Goal: Check status: Check status

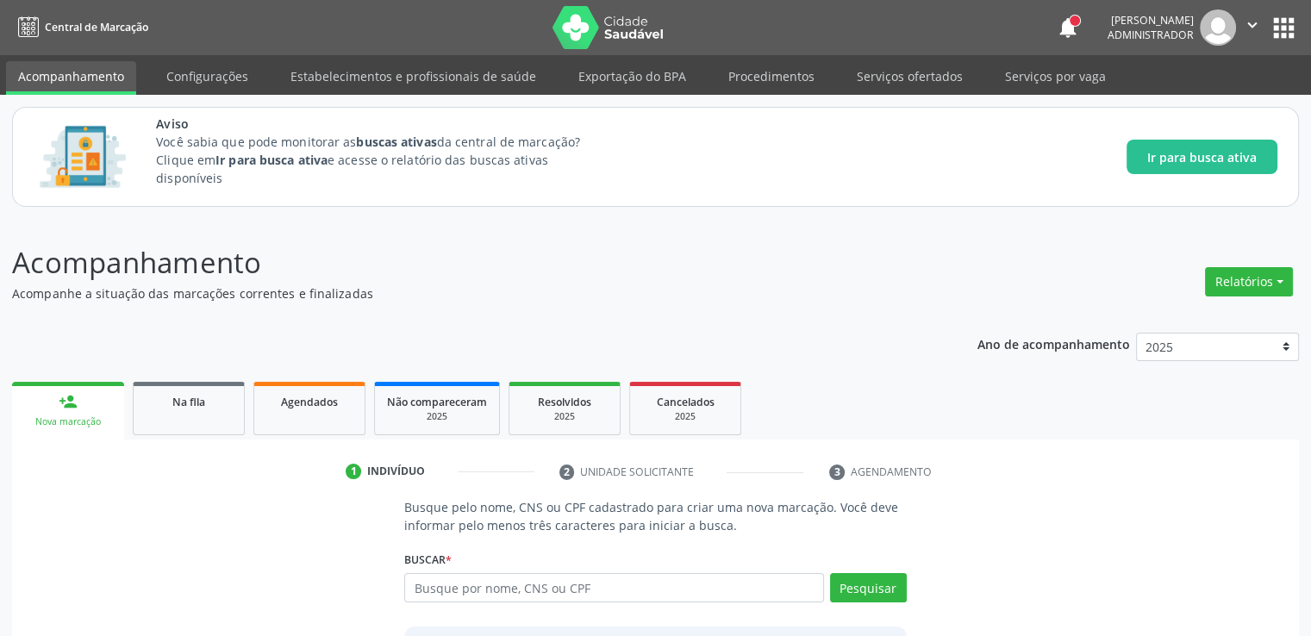
click at [639, 594] on input "text" at bounding box center [613, 587] width 419 height 29
click at [902, 587] on button "Pesquisar" at bounding box center [868, 587] width 77 height 29
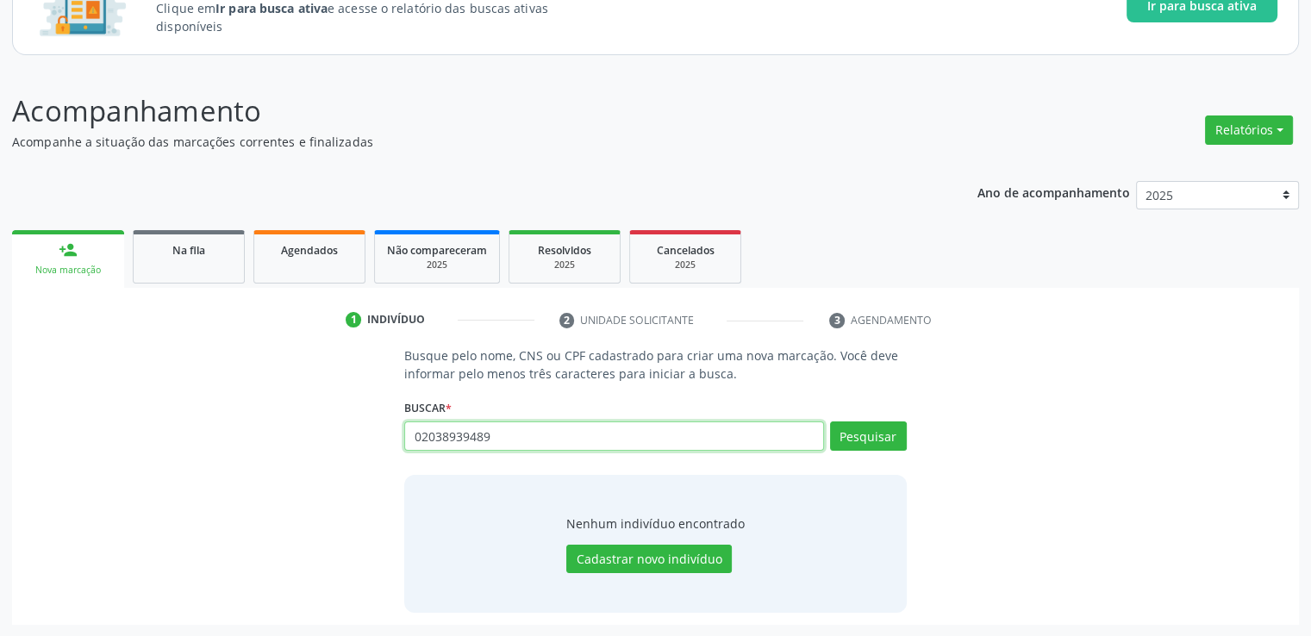
drag, startPoint x: 534, startPoint y: 428, endPoint x: 313, endPoint y: 428, distance: 221.5
click at [313, 428] on div "Busque pelo nome, CNS ou CPF cadastrado para criar uma nova marcação. Você deve…" at bounding box center [655, 478] width 1263 height 265
click at [890, 439] on button "Pesquisar" at bounding box center [868, 435] width 77 height 29
click at [821, 141] on p "Acompanhe a situação das marcações correntes e finalizadas" at bounding box center [462, 142] width 901 height 18
click at [745, 496] on div "Nenhum indivíduo encontrado Cadastrar novo indivíduo" at bounding box center [655, 544] width 502 height 138
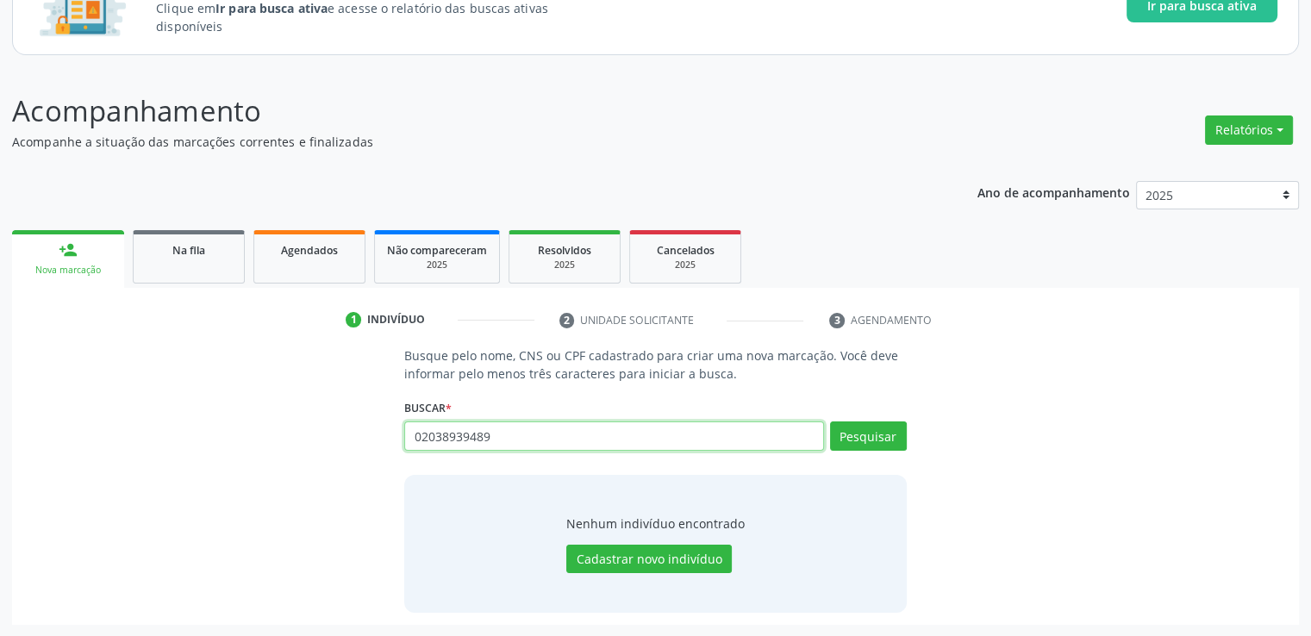
click at [595, 428] on input "02038939489" at bounding box center [613, 435] width 419 height 29
type input "0"
click at [671, 134] on p "Acompanhe a situação das marcações correntes e finalizadas" at bounding box center [462, 142] width 901 height 18
click at [1185, 552] on div "Busque pelo nome, CNS ou CPF cadastrado para criar uma nova marcação. Você deve…" at bounding box center [655, 478] width 1263 height 265
click at [500, 440] on input "text" at bounding box center [613, 435] width 419 height 29
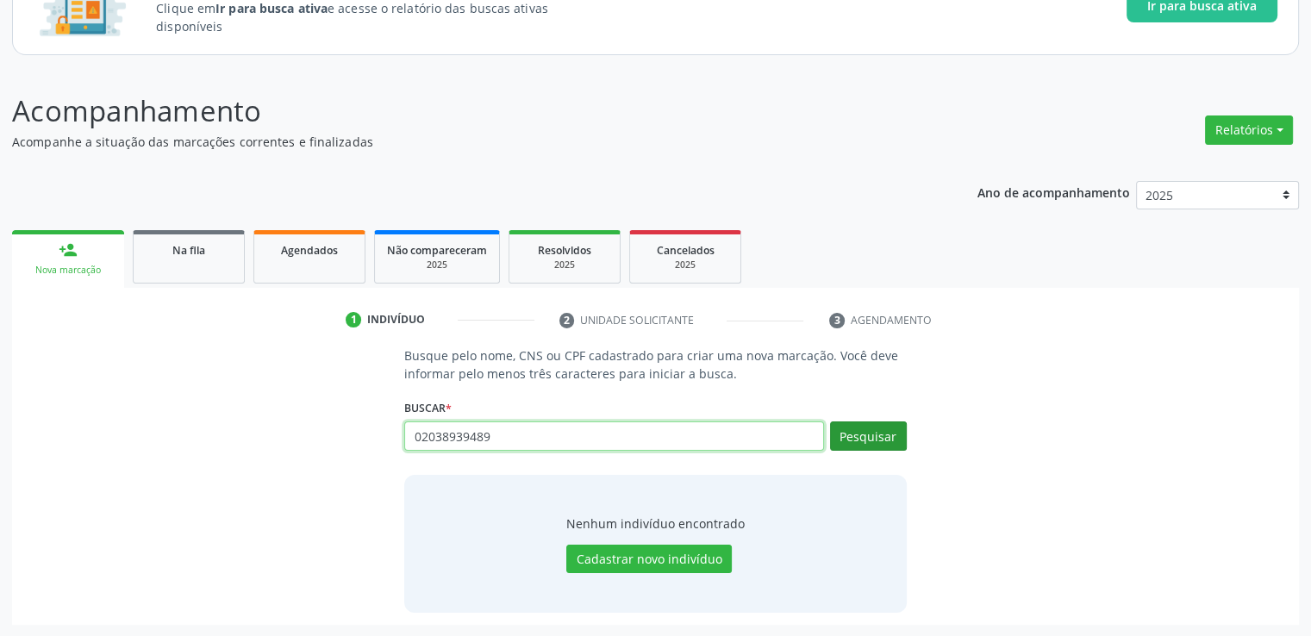
type input "02038939489"
click at [875, 441] on button "Pesquisar" at bounding box center [868, 435] width 77 height 29
click at [1097, 460] on div "Busque pelo nome, CNS ou CPF cadastrado para criar uma nova marcação. Você deve…" at bounding box center [655, 478] width 1263 height 265
click at [882, 430] on button "Pesquisar" at bounding box center [868, 435] width 77 height 29
click at [606, 440] on input "02038939489" at bounding box center [613, 435] width 419 height 29
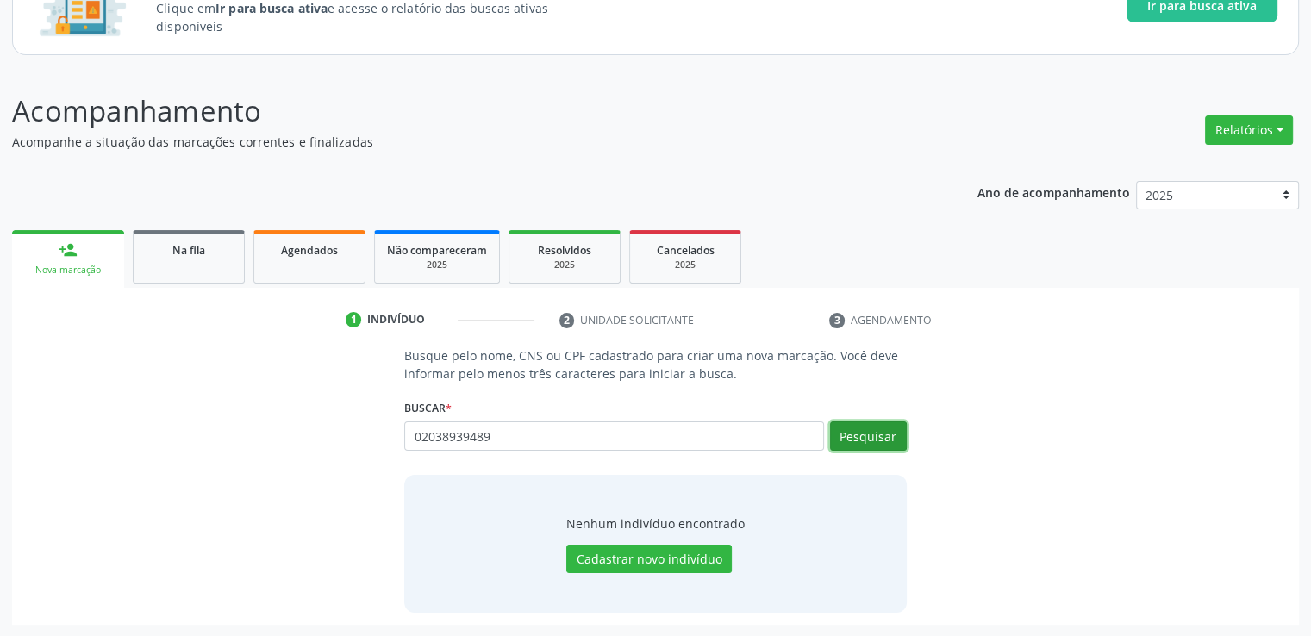
click at [880, 437] on button "Pesquisar" at bounding box center [868, 435] width 77 height 29
click at [858, 445] on button "Pesquisar" at bounding box center [868, 435] width 77 height 29
click at [577, 442] on input "02038939489" at bounding box center [613, 435] width 419 height 29
click at [902, 439] on button "Pesquisar" at bounding box center [868, 435] width 77 height 29
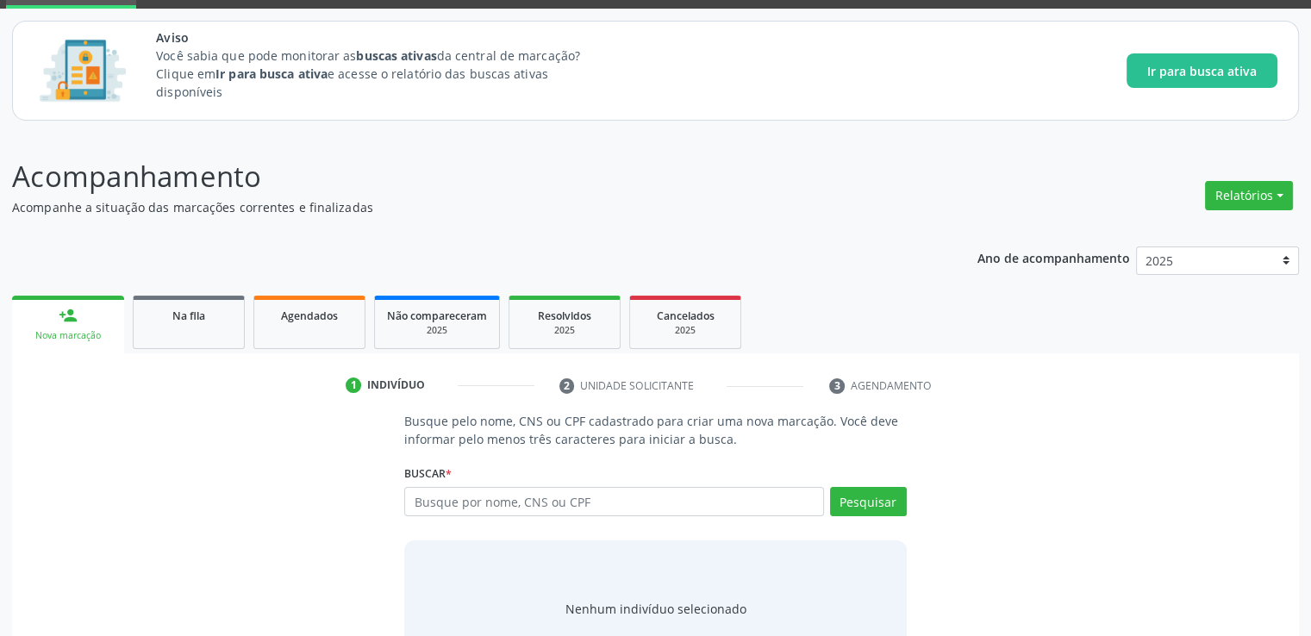
scroll to position [152, 0]
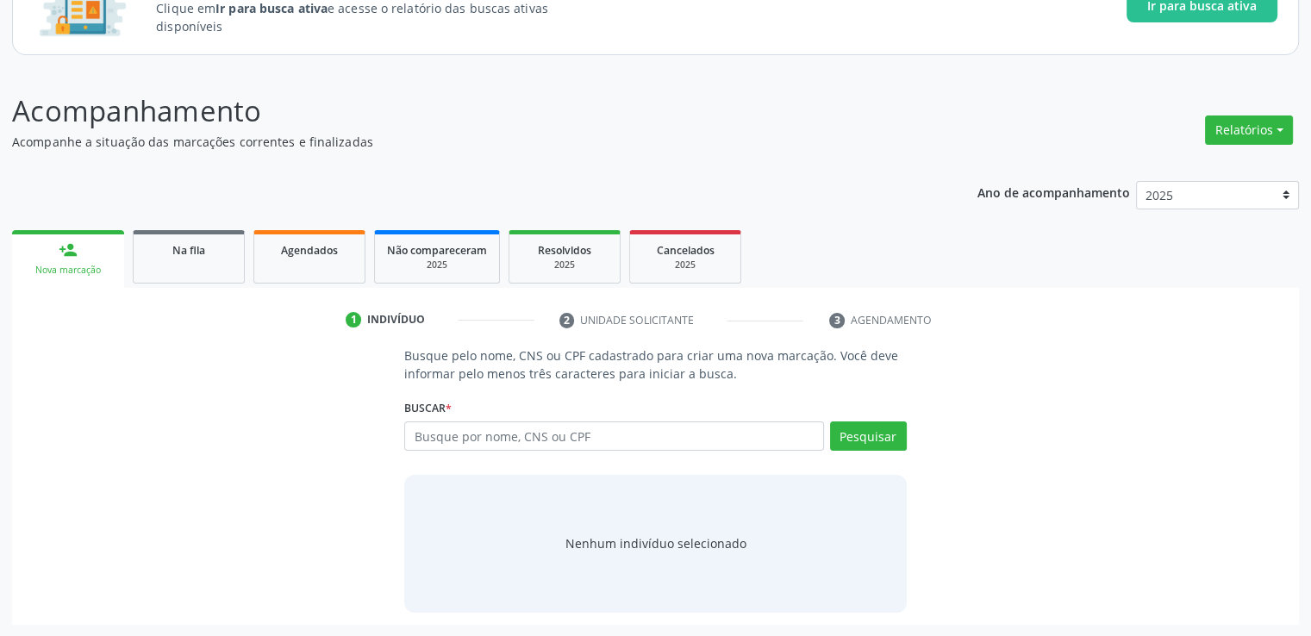
click at [612, 439] on input "text" at bounding box center [613, 435] width 419 height 29
type input "02454969475"
click at [896, 438] on button "Pesquisar" at bounding box center [868, 435] width 77 height 29
click at [187, 249] on span "Na fila" at bounding box center [188, 250] width 33 height 15
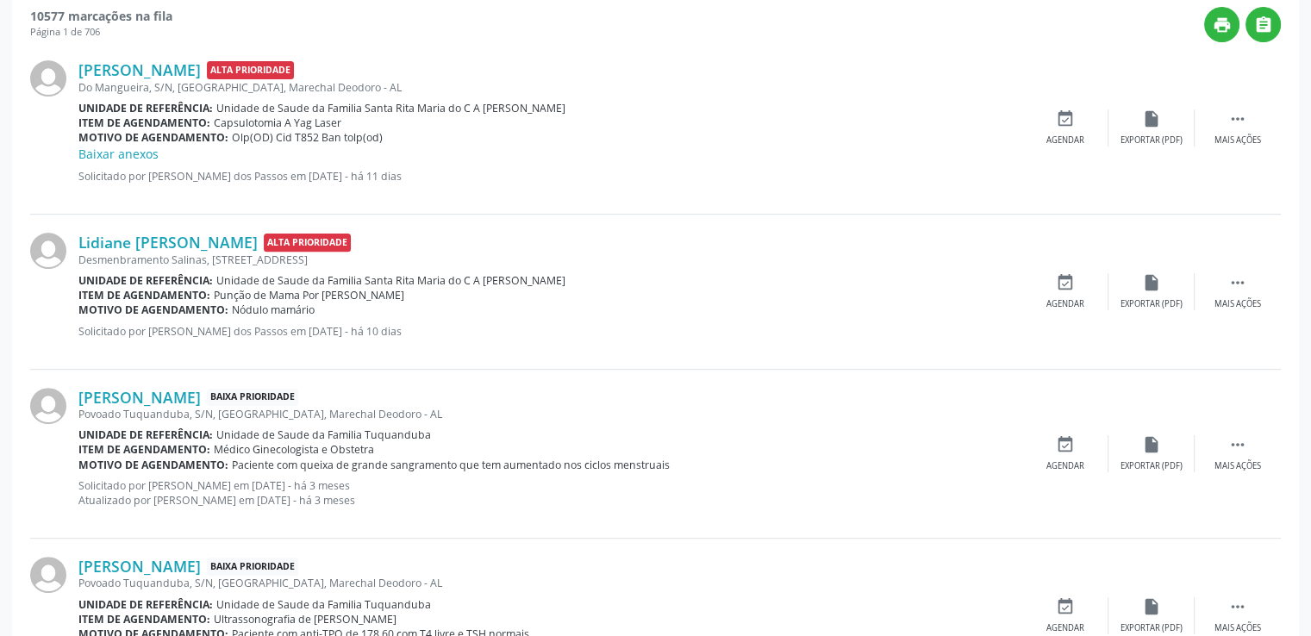
scroll to position [496, 0]
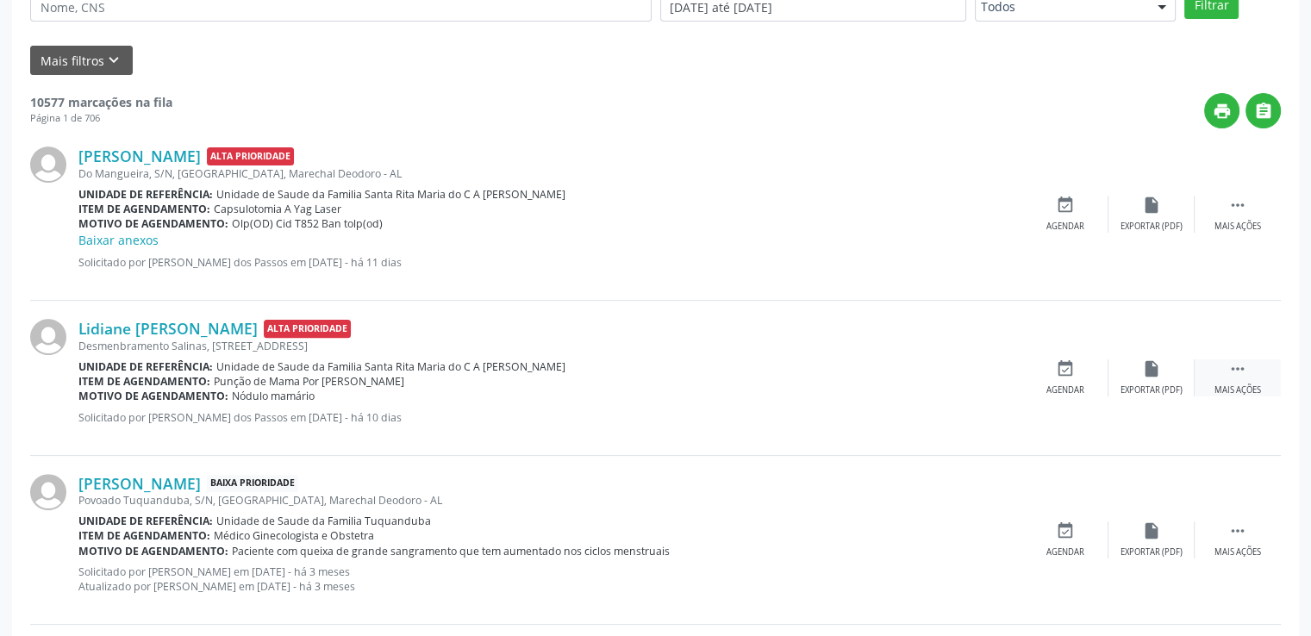
click at [1245, 365] on icon "" at bounding box center [1237, 368] width 19 height 19
click at [1155, 376] on icon "edit" at bounding box center [1151, 368] width 19 height 19
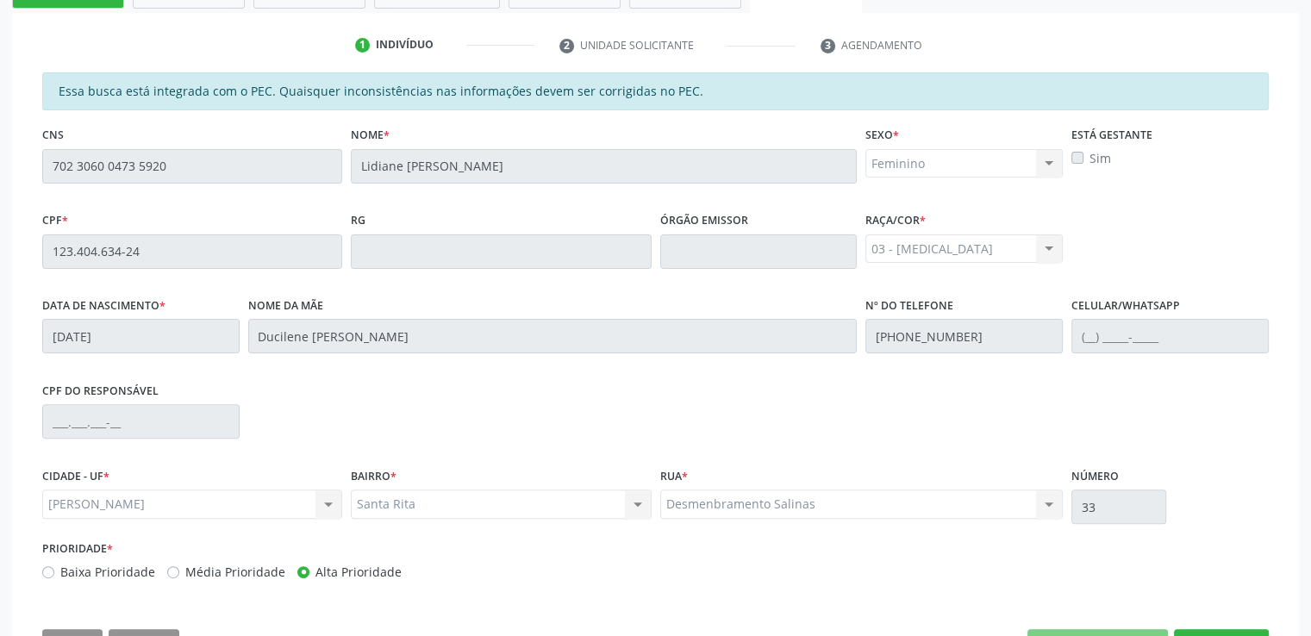
scroll to position [493, 0]
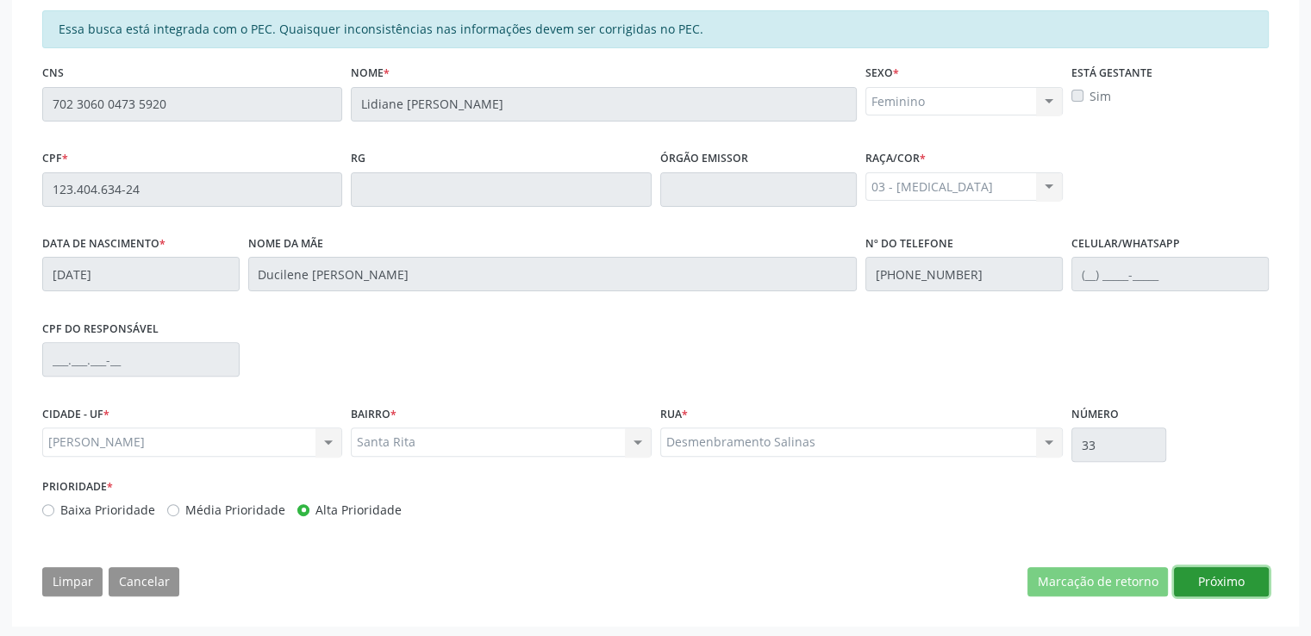
click at [1192, 577] on button "Próximo" at bounding box center [1221, 581] width 95 height 29
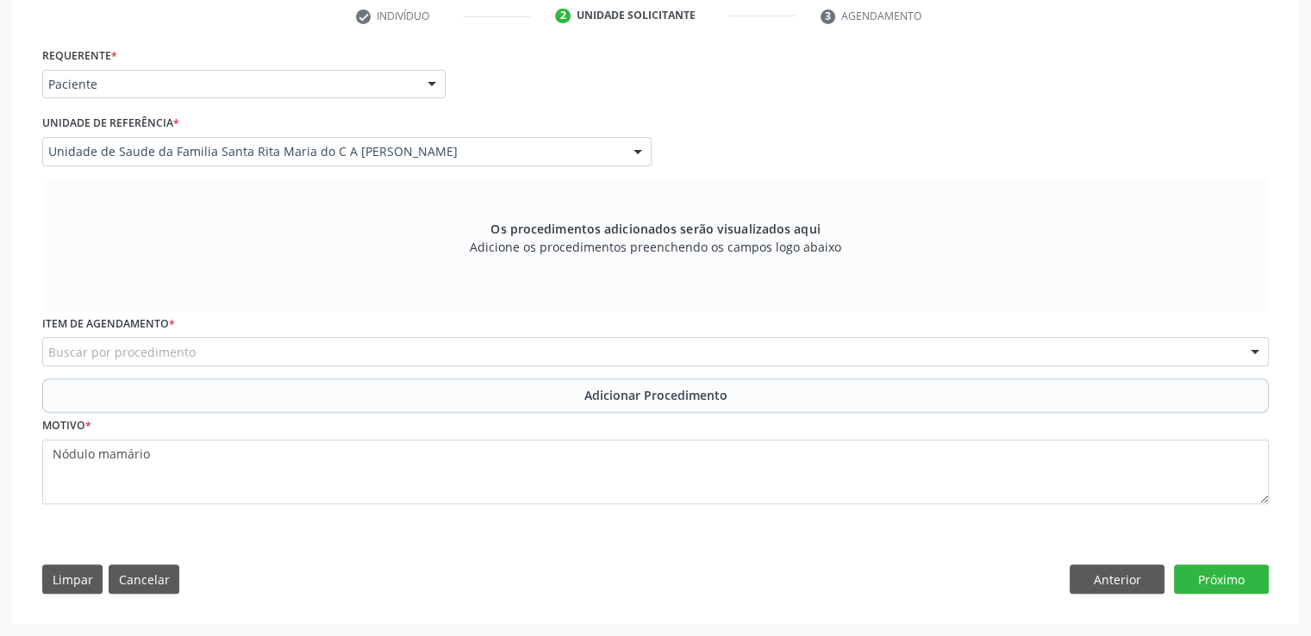
scroll to position [459, 0]
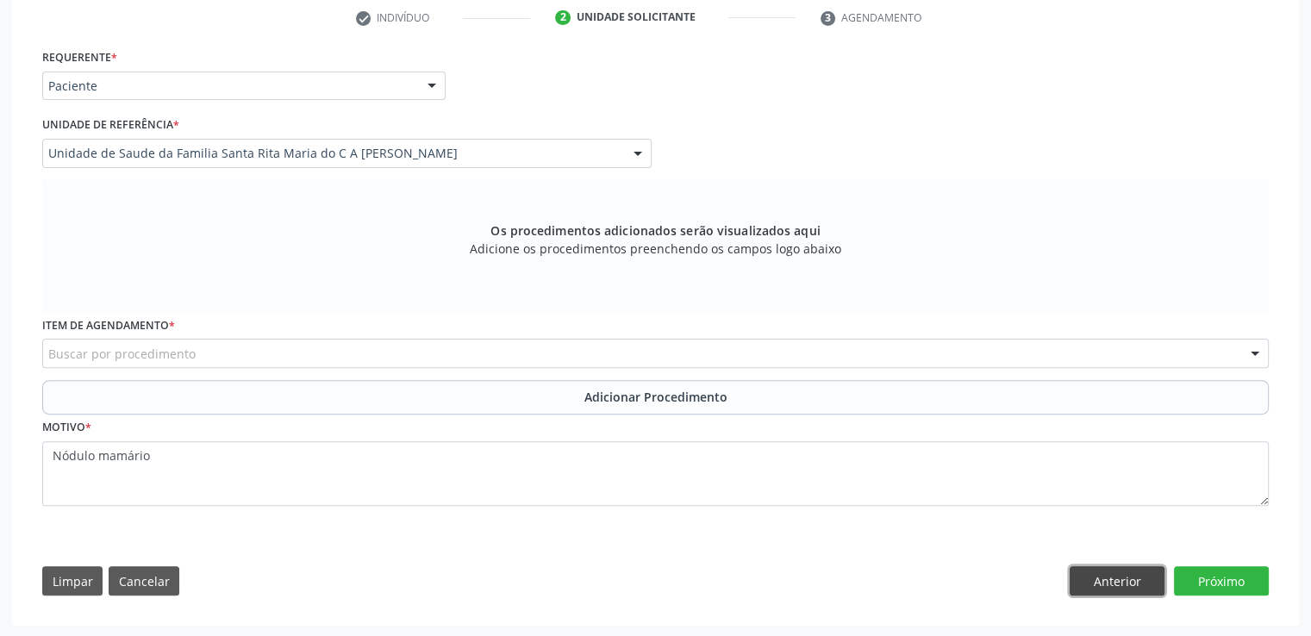
click at [1133, 584] on button "Anterior" at bounding box center [1117, 580] width 95 height 29
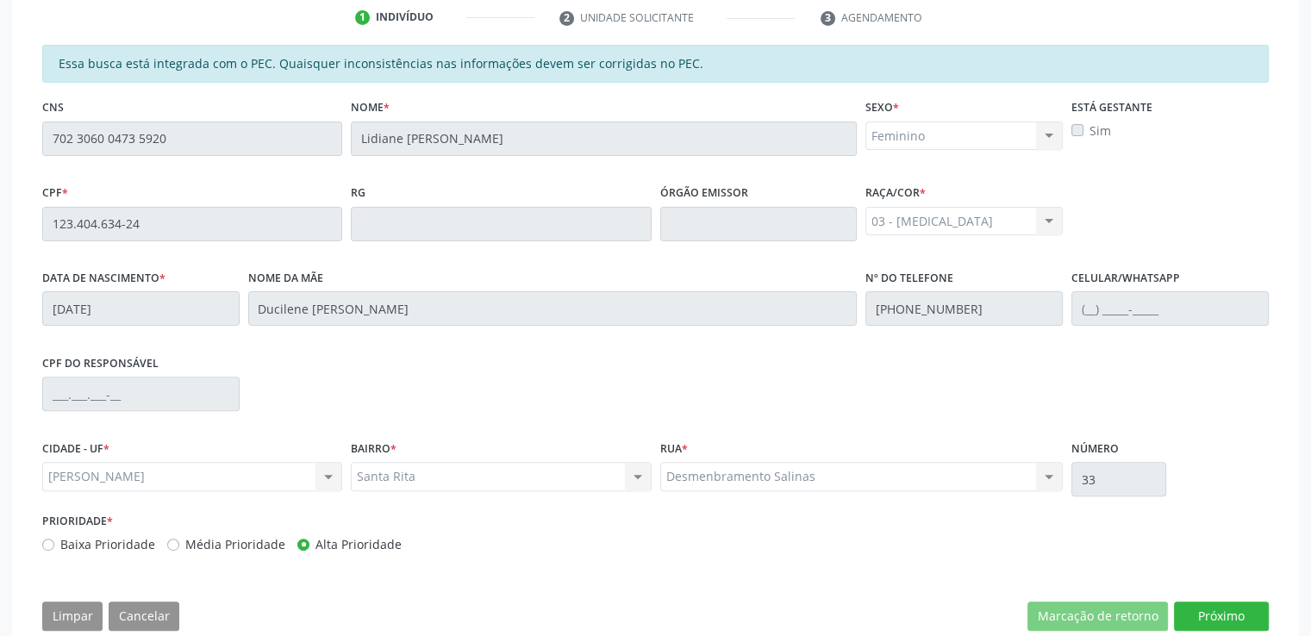
scroll to position [493, 0]
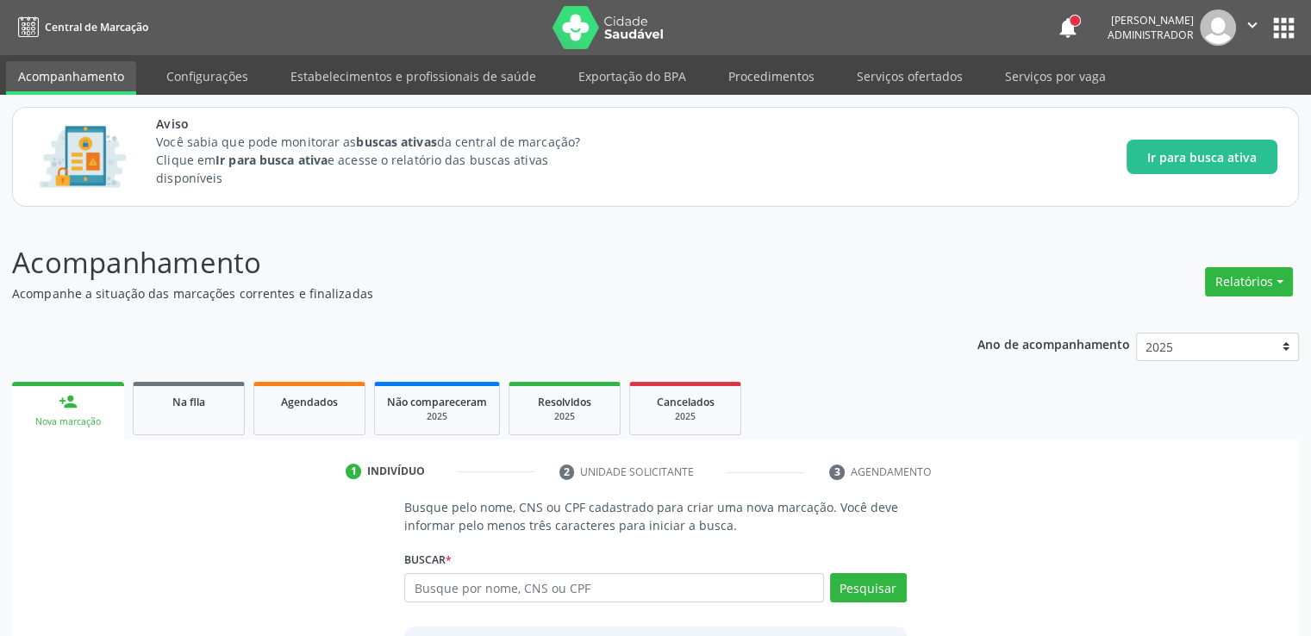
click at [1147, 489] on div "1 Indivíduo 2 Unidade solicitante 3 Agendamento Busque pelo nome, CNS ou CPF ca…" at bounding box center [655, 617] width 1287 height 319
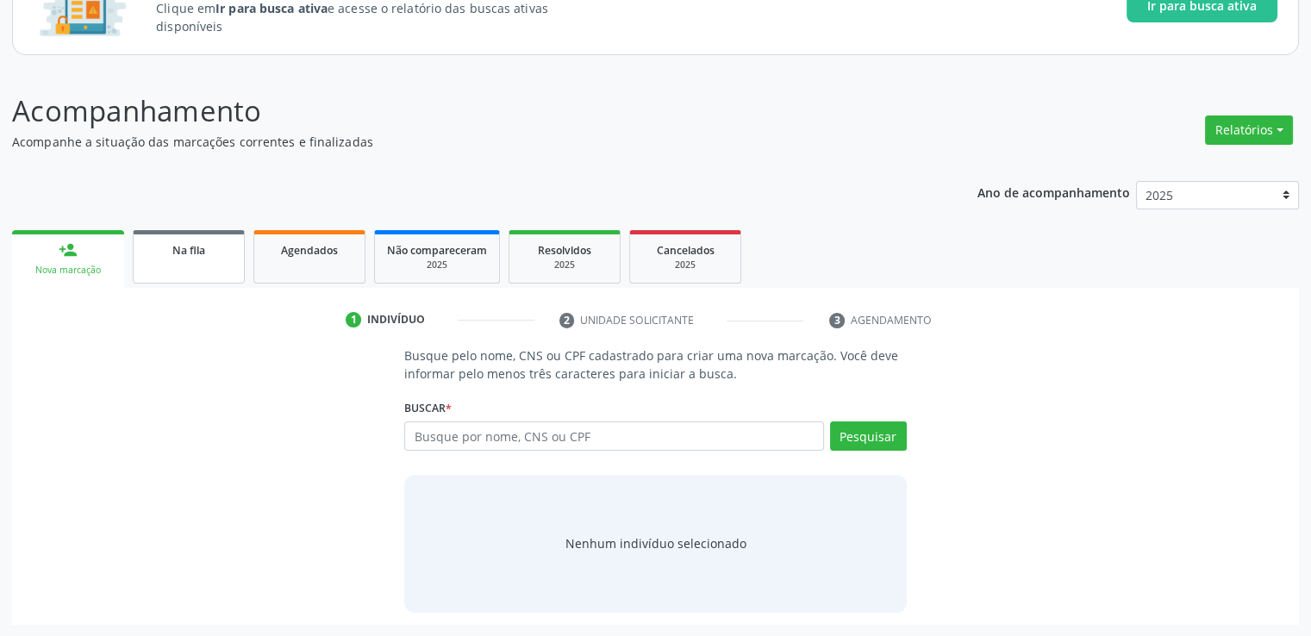
click at [189, 245] on span "Na fila" at bounding box center [188, 250] width 33 height 15
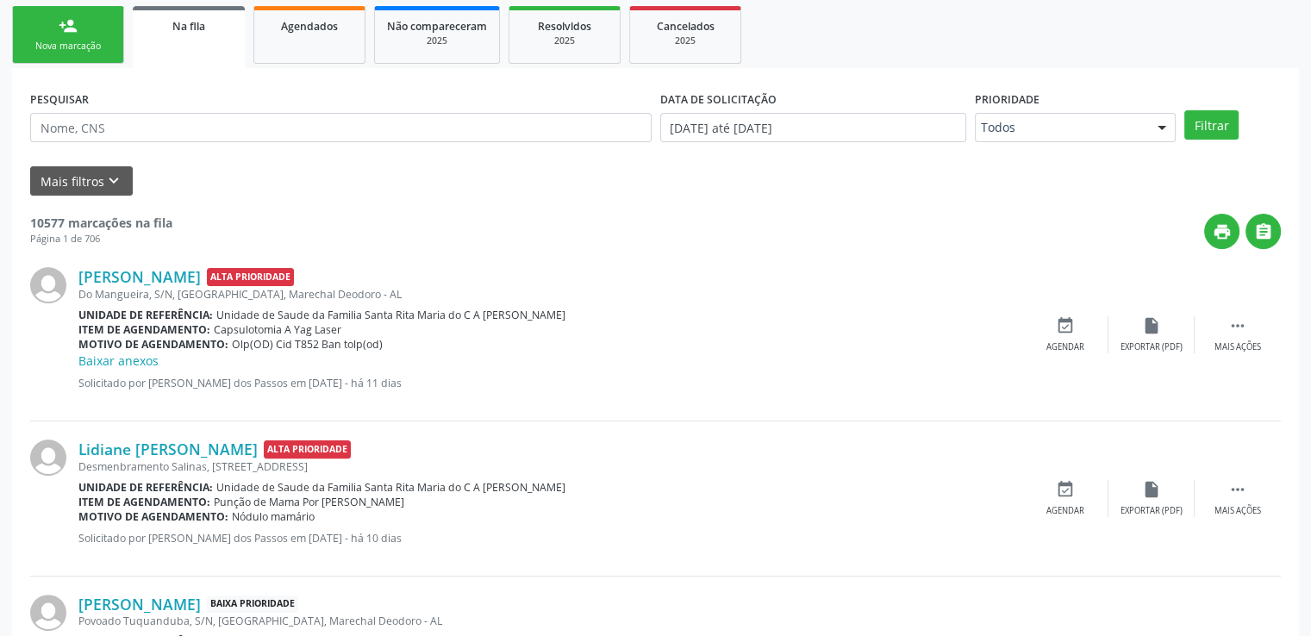
scroll to position [541, 0]
